Goal: Find specific page/section: Find specific page/section

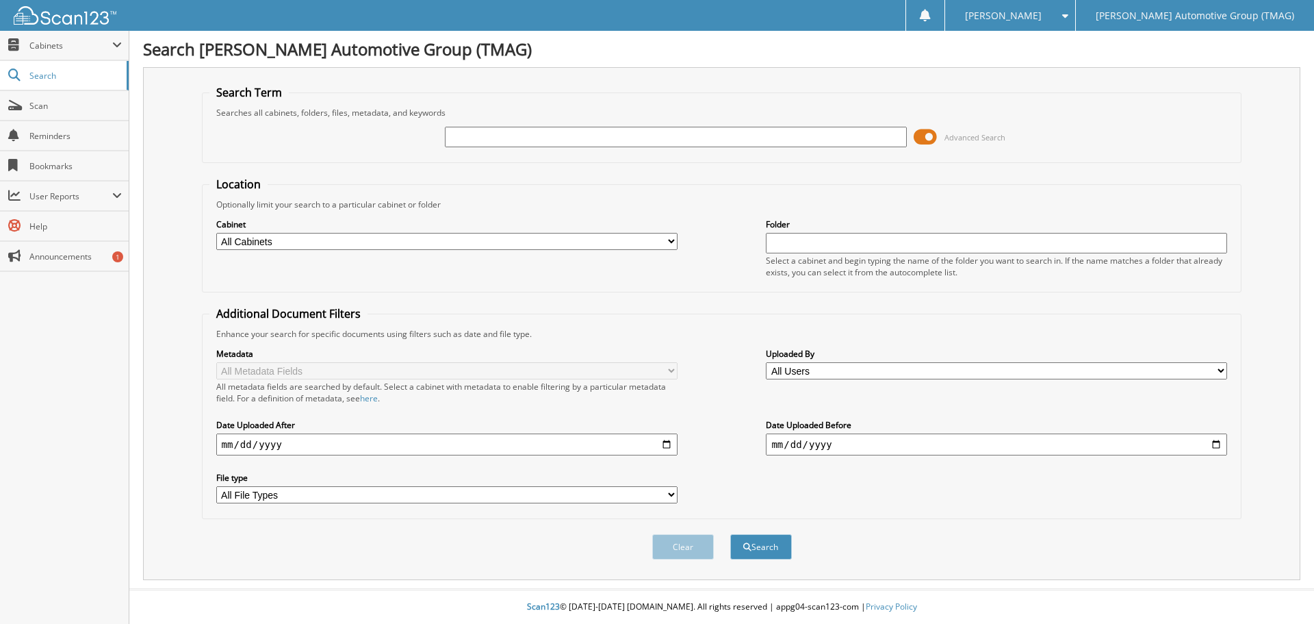
drag, startPoint x: 927, startPoint y: 136, endPoint x: 919, endPoint y: 135, distance: 7.7
click at [919, 135] on span at bounding box center [925, 137] width 23 height 21
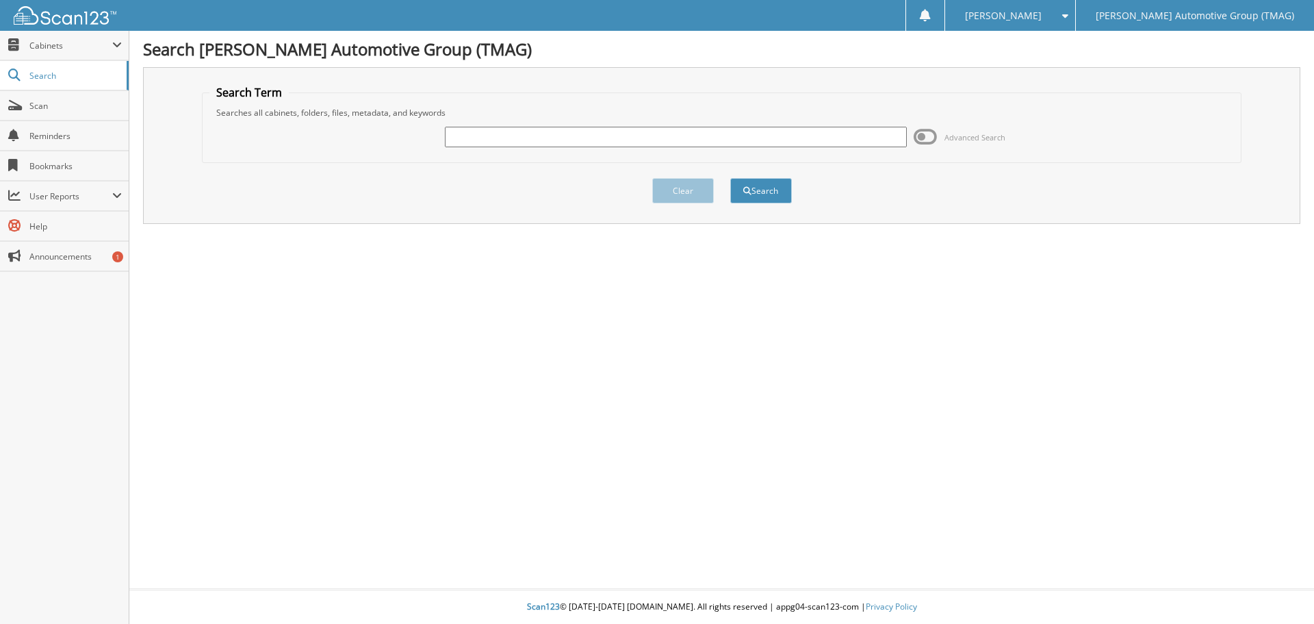
click at [487, 131] on input "text" at bounding box center [675, 137] width 461 height 21
type input "7000875"
click at [778, 195] on button "Search" at bounding box center [761, 190] width 62 height 25
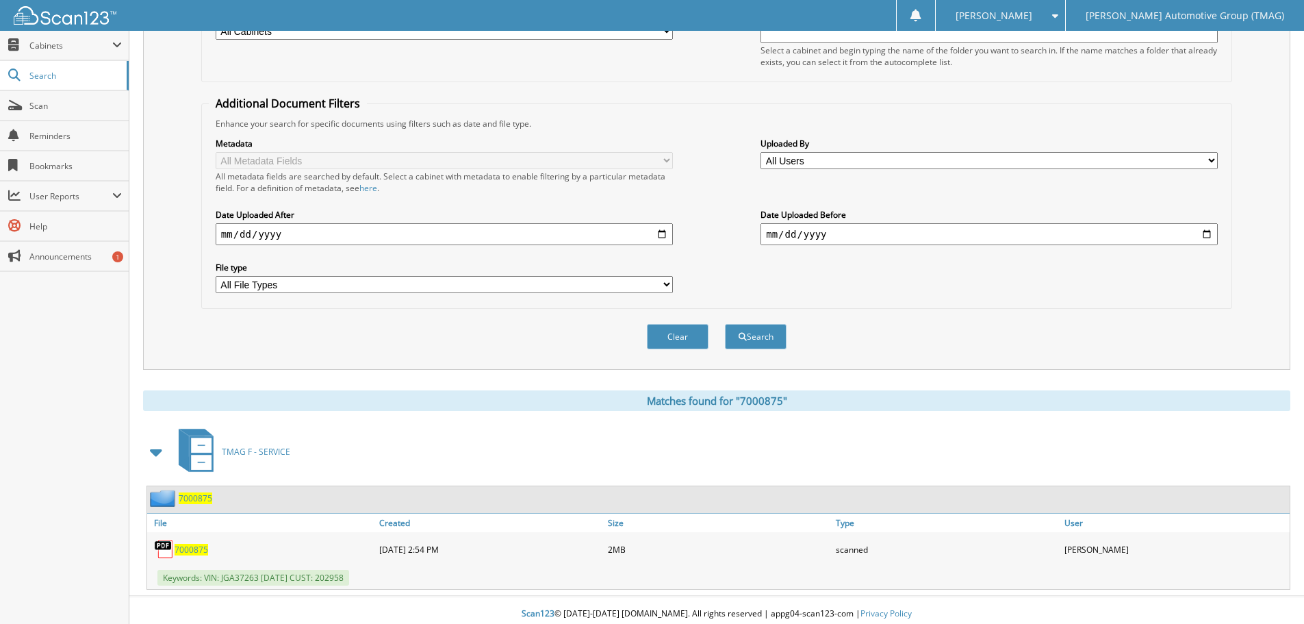
scroll to position [218, 0]
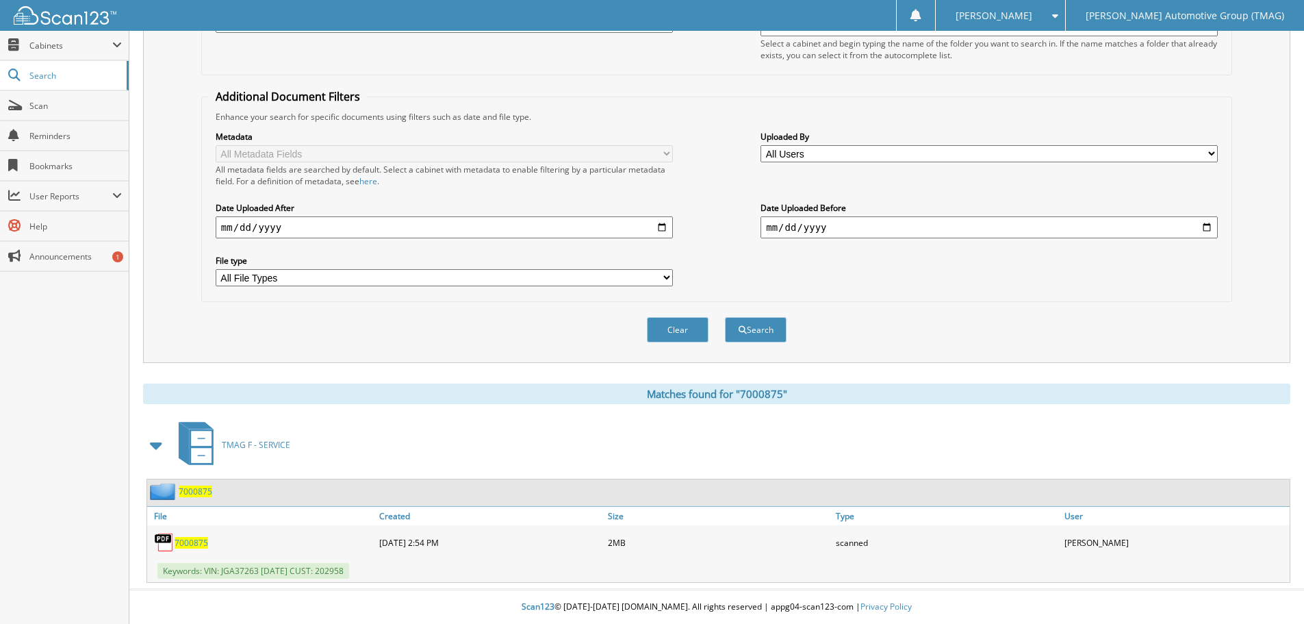
click at [191, 542] on span "7000875" at bounding box center [192, 543] width 34 height 12
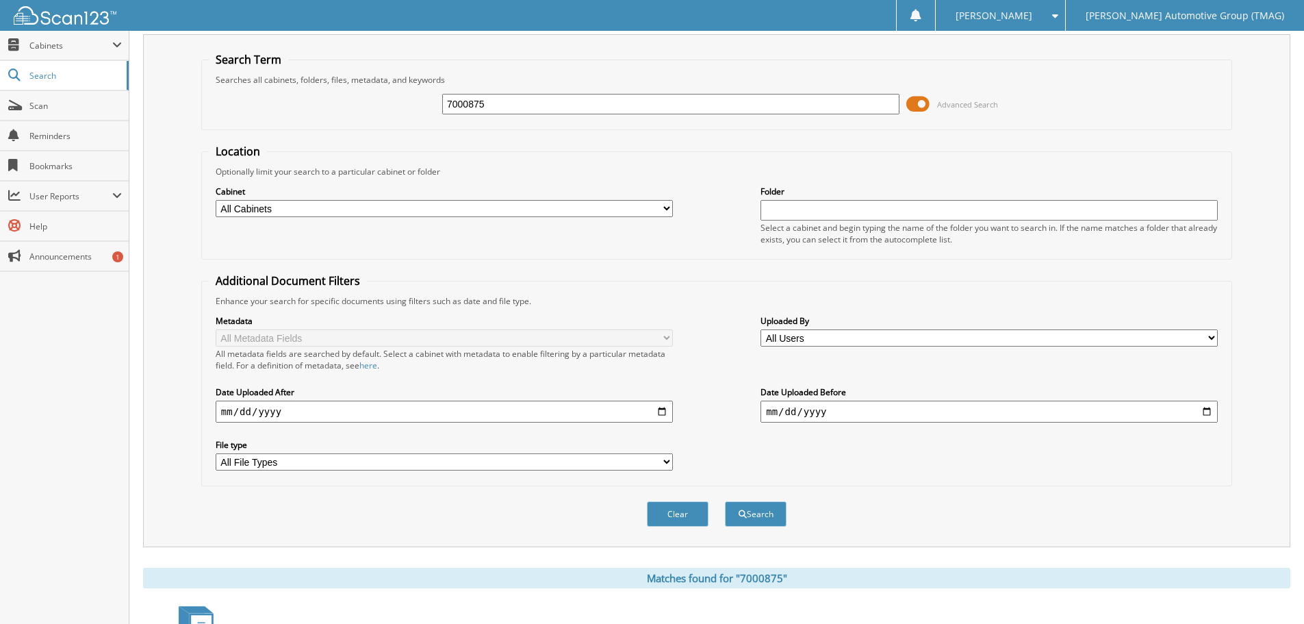
scroll to position [12, 0]
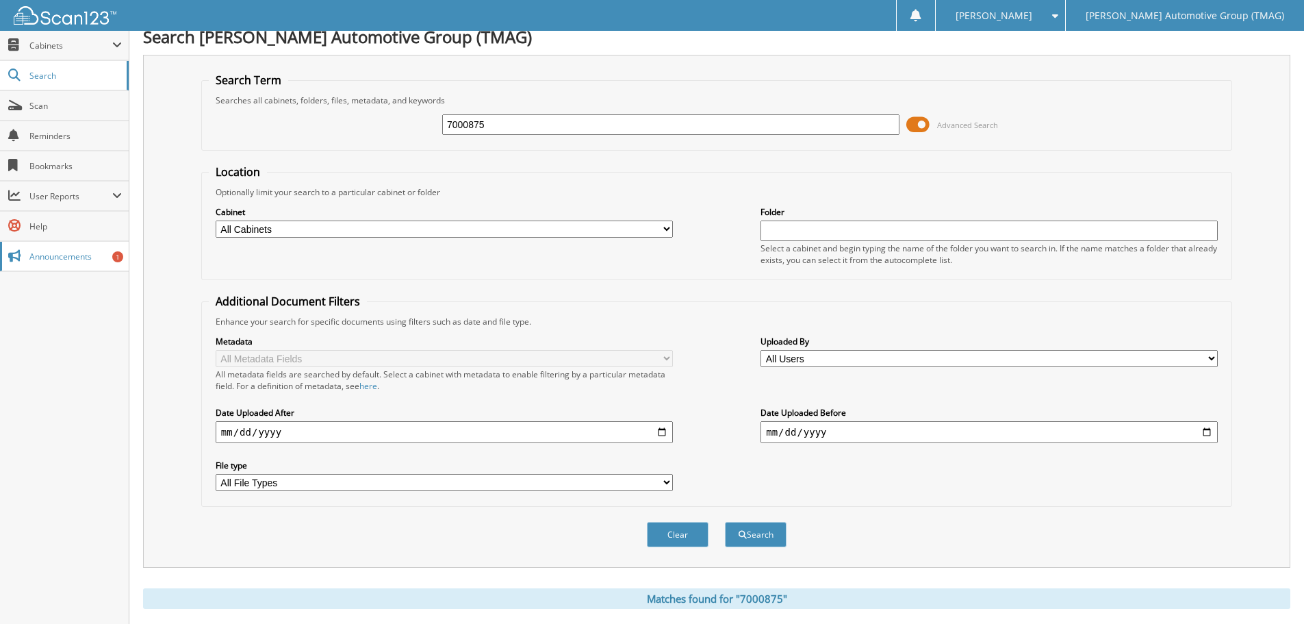
click at [68, 251] on span "Announcements" at bounding box center [75, 257] width 92 height 12
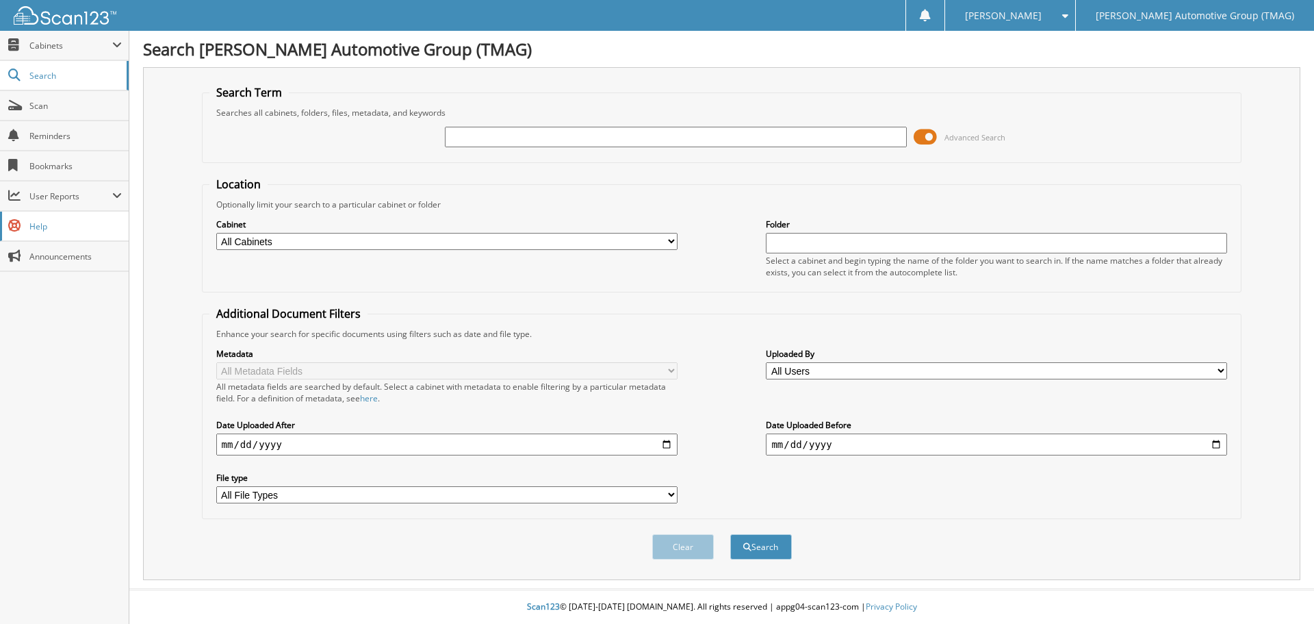
click at [60, 226] on span "Help" at bounding box center [75, 226] width 92 height 12
click at [1068, 20] on span at bounding box center [1061, 16] width 13 height 10
click at [1075, 40] on link "Settings" at bounding box center [1009, 43] width 129 height 24
